Goal: Transaction & Acquisition: Purchase product/service

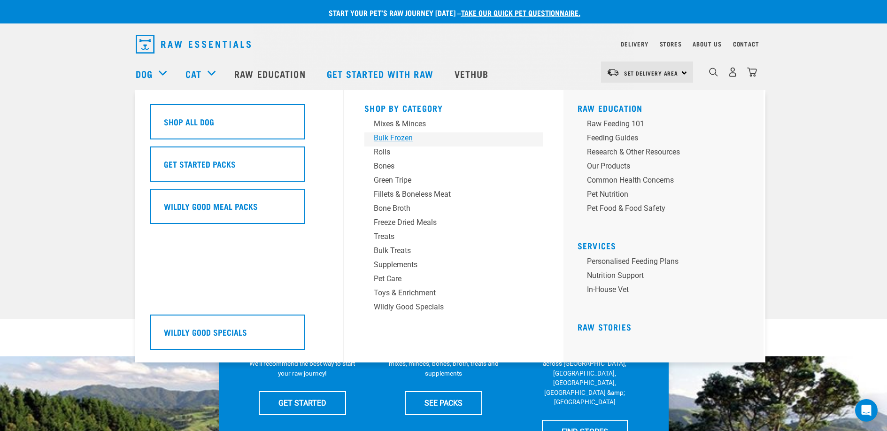
click at [400, 137] on div "Bulk Frozen" at bounding box center [447, 137] width 146 height 11
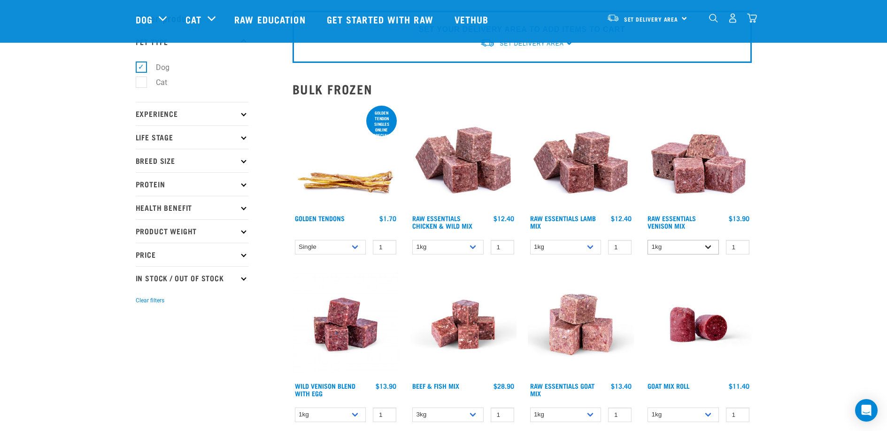
scroll to position [56, 0]
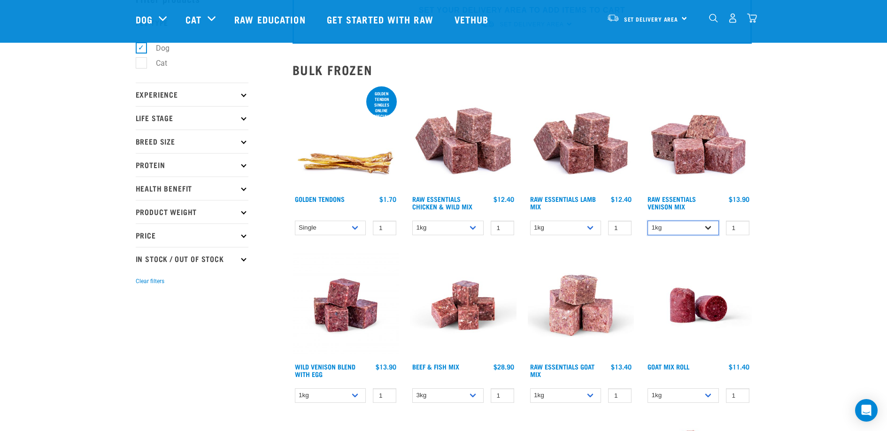
click at [710, 228] on select "1kg 3kg Bulk (20kg)" at bounding box center [682, 228] width 71 height 15
click at [472, 397] on select "3kg Bulk (10kg)" at bounding box center [447, 395] width 71 height 15
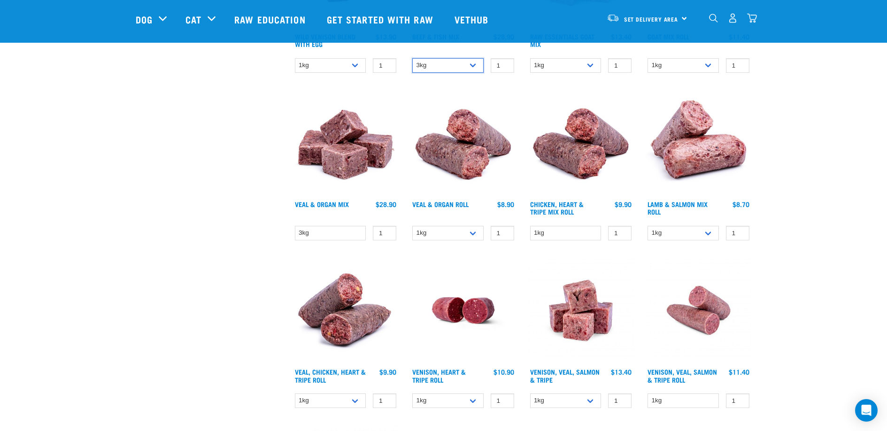
scroll to position [369, 0]
